Goal: Information Seeking & Learning: Learn about a topic

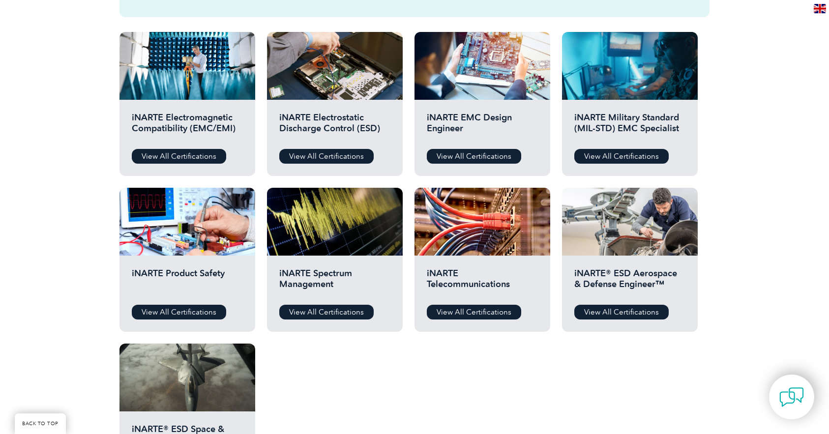
scroll to position [295, 0]
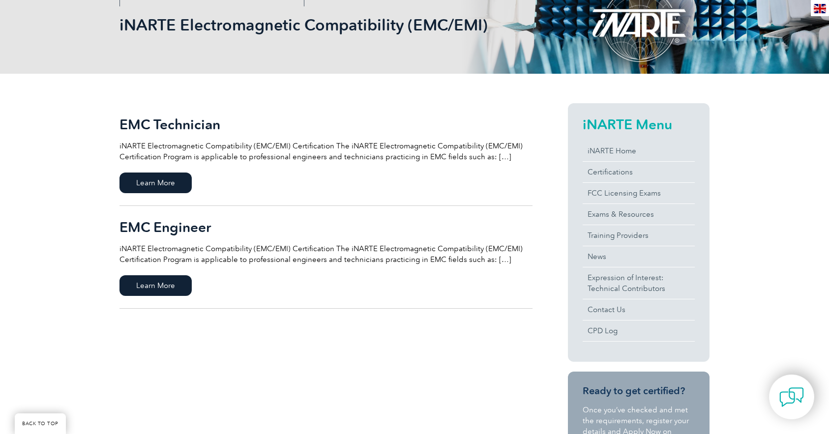
scroll to position [148, 0]
click at [162, 282] on span "Learn More" at bounding box center [155, 285] width 72 height 21
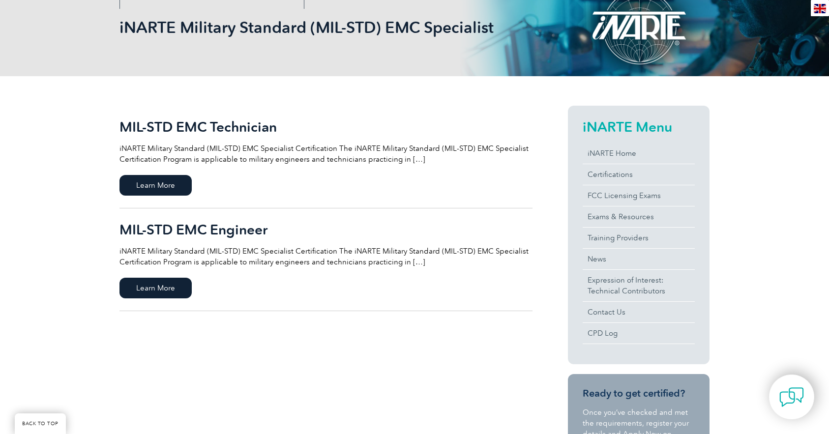
scroll to position [148, 0]
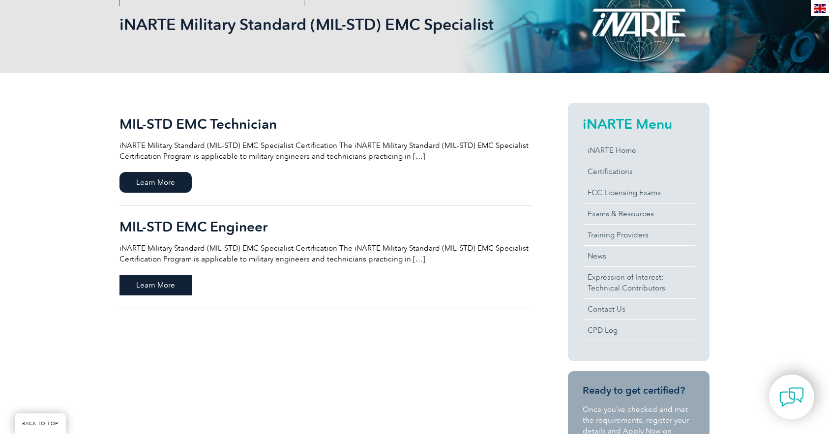
click at [169, 288] on span "Learn More" at bounding box center [155, 285] width 72 height 21
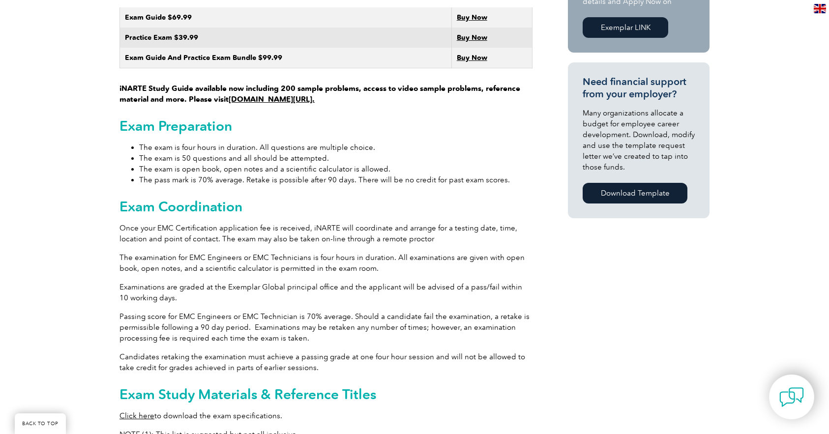
scroll to position [541, 0]
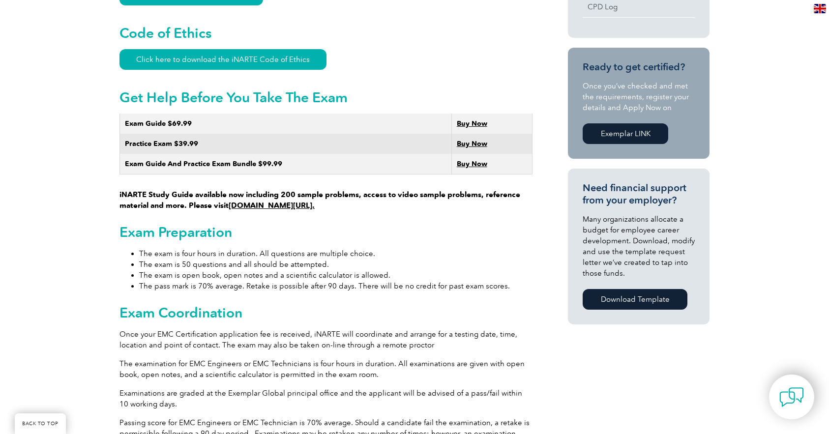
click at [272, 201] on link "www.learnemc.com/inarte." at bounding box center [272, 205] width 86 height 9
